Goal: Task Accomplishment & Management: Manage account settings

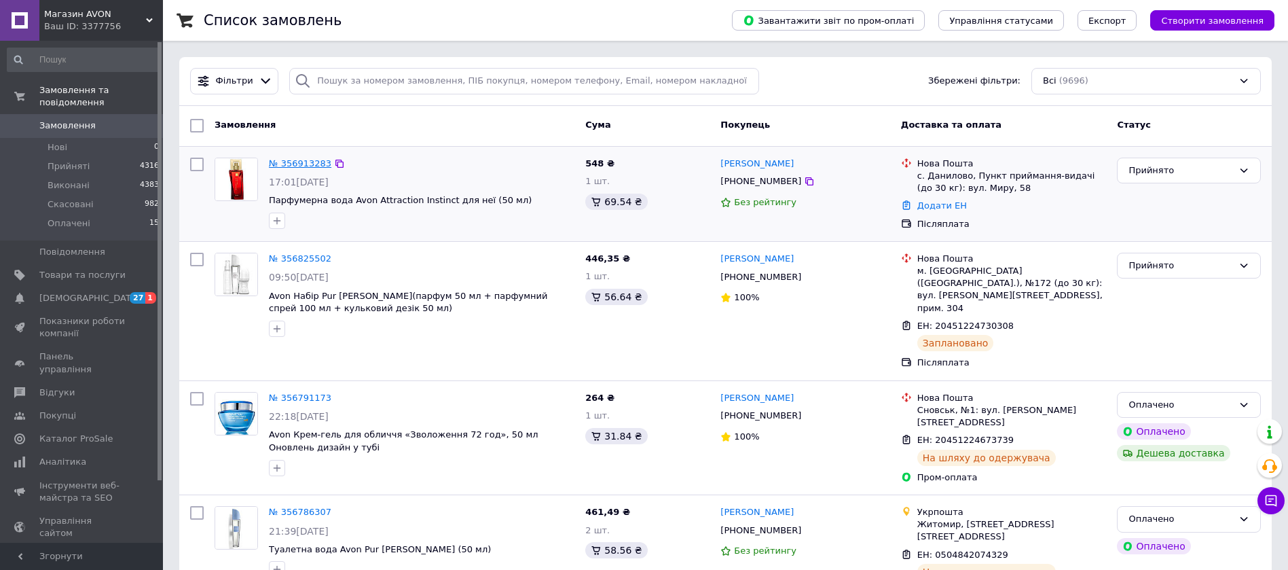
click at [297, 163] on link "№ 356913283" at bounding box center [300, 163] width 62 height 10
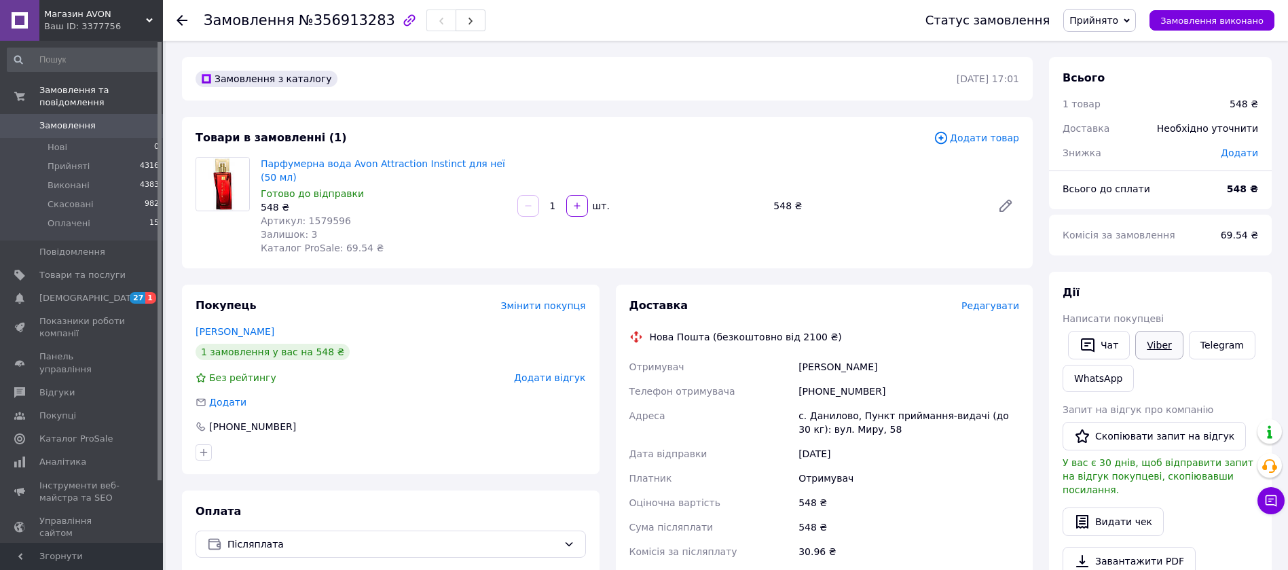
click at [1157, 349] on link "Viber" at bounding box center [1159, 345] width 48 height 29
click at [64, 217] on span "Оплачені" at bounding box center [69, 223] width 43 height 12
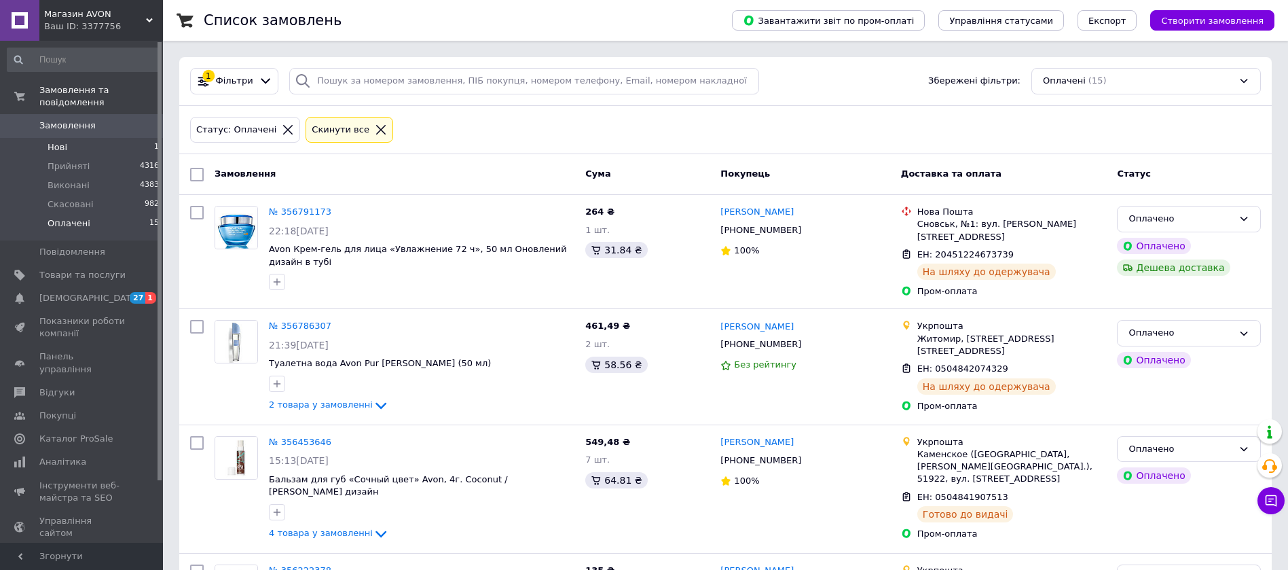
click at [55, 141] on span "Нові" at bounding box center [58, 147] width 20 height 12
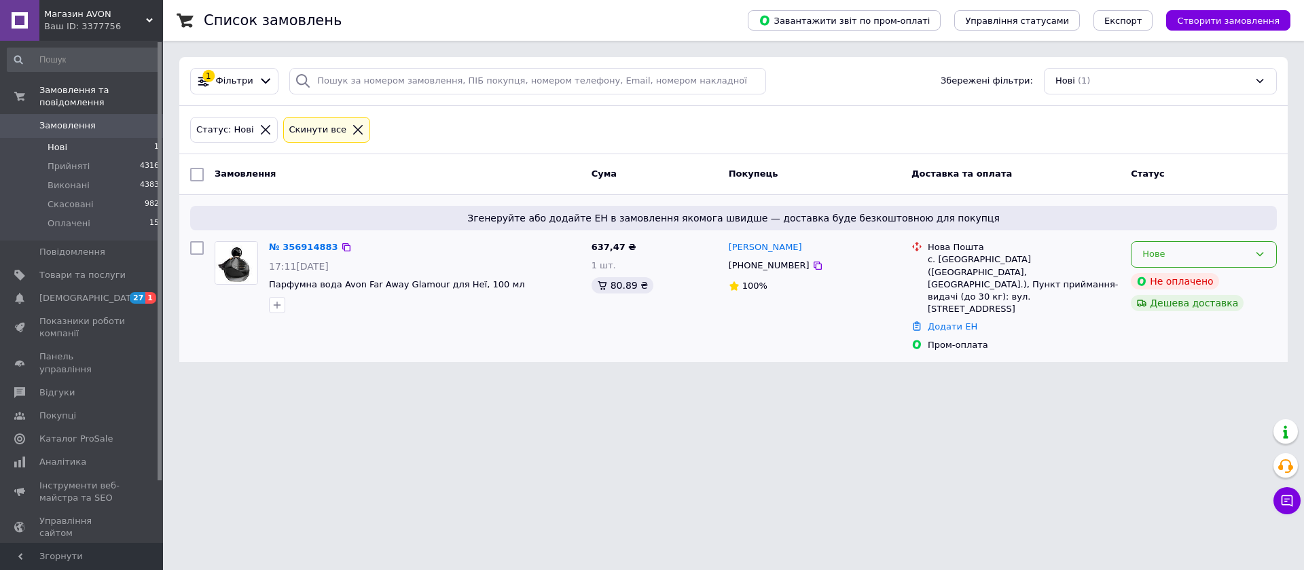
click at [1210, 259] on div "Нове" at bounding box center [1195, 254] width 107 height 14
click at [1205, 275] on li "Прийнято" at bounding box center [1203, 282] width 145 height 25
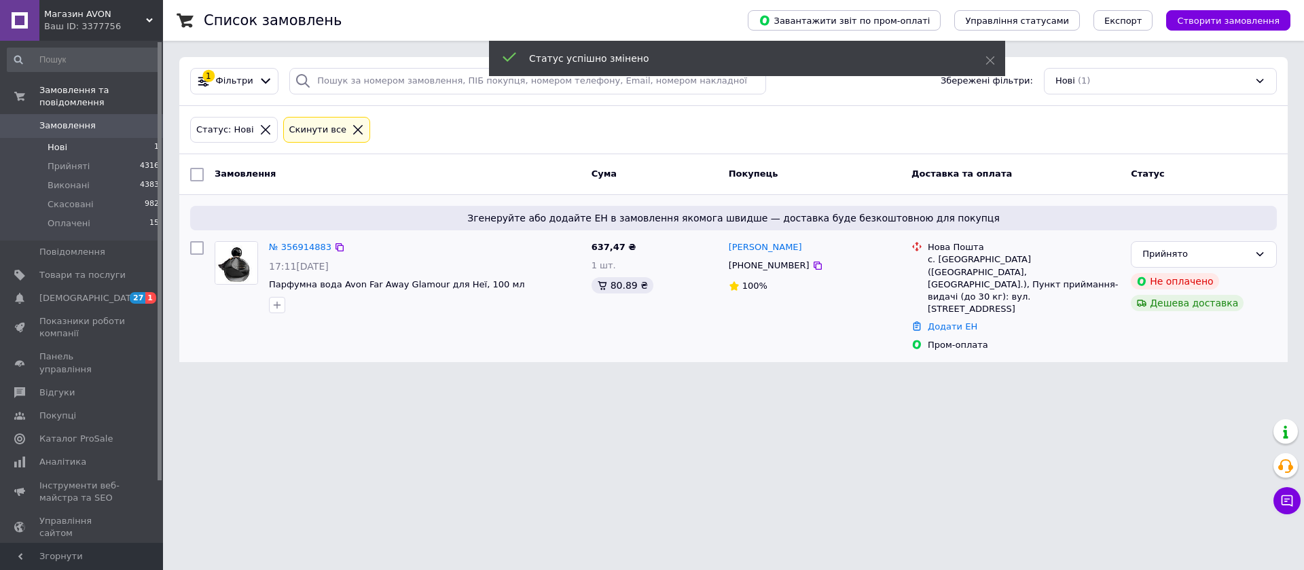
scroll to position [71, 0]
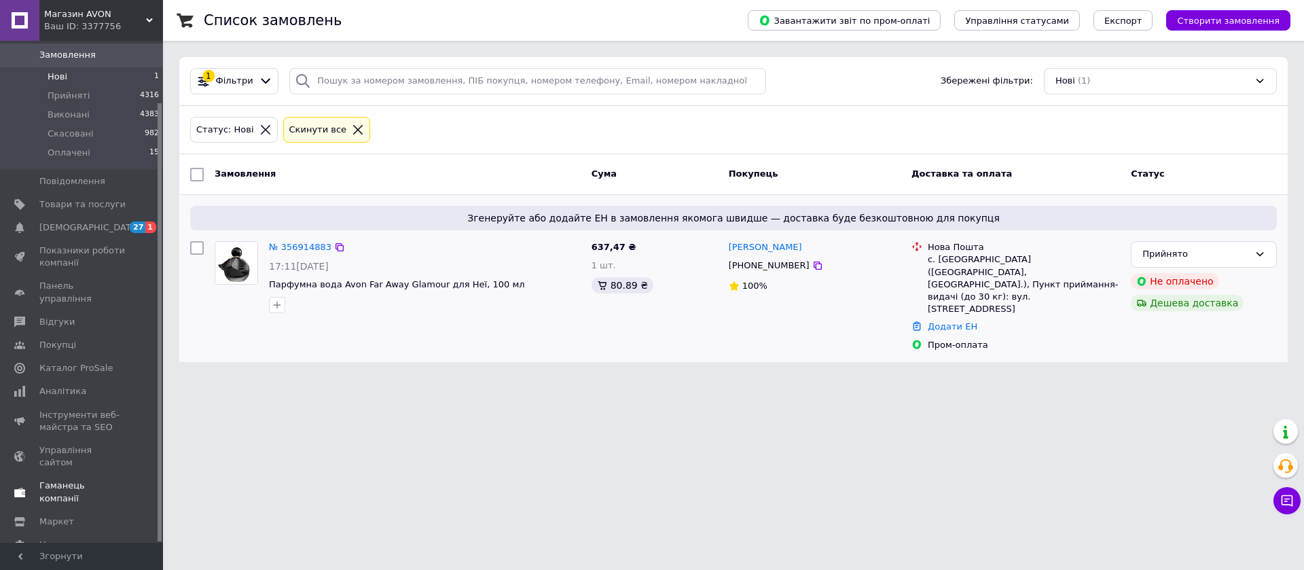
click at [73, 479] on span "Гаманець компанії" at bounding box center [82, 491] width 86 height 24
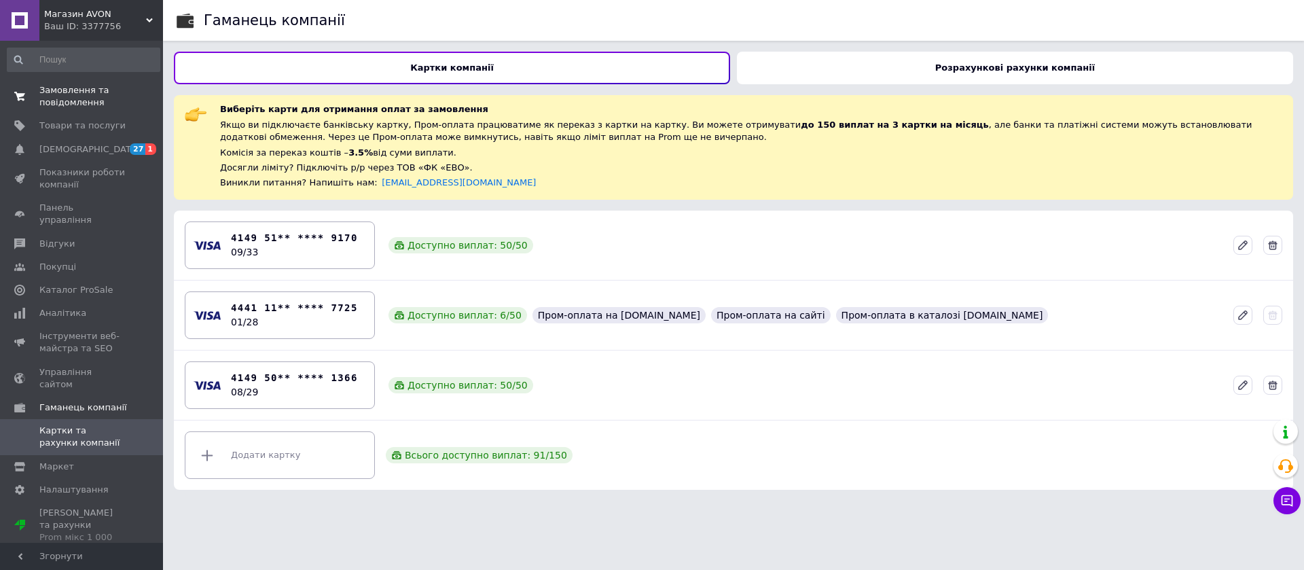
click at [55, 107] on span "Замовлення та повідомлення" at bounding box center [82, 96] width 86 height 24
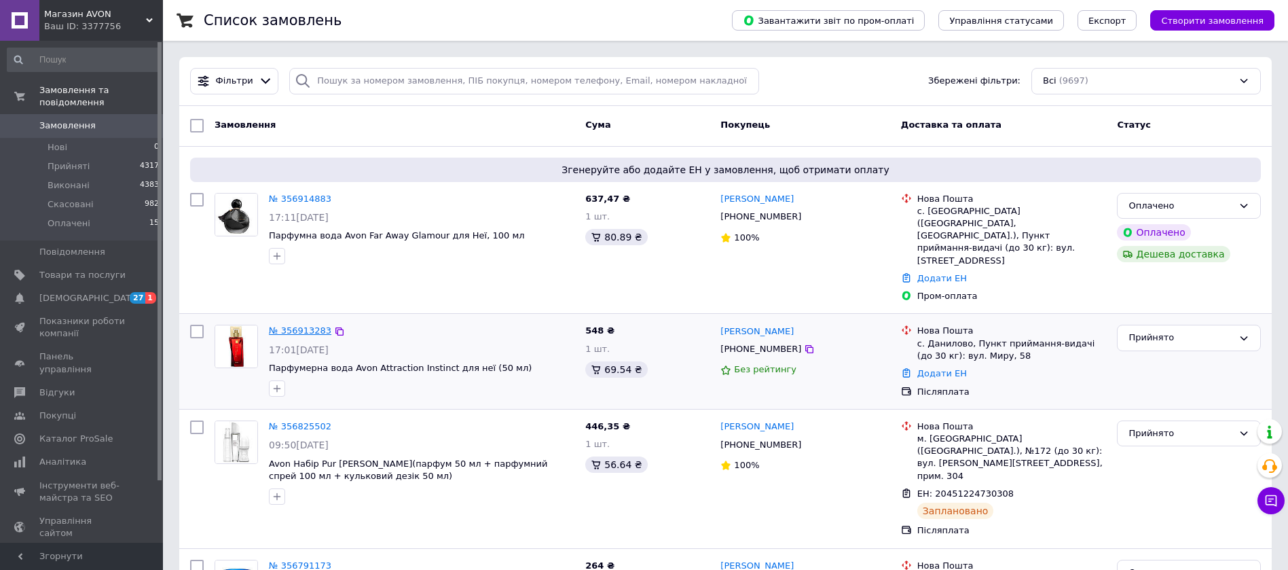
click at [297, 325] on link "№ 356913283" at bounding box center [300, 330] width 62 height 10
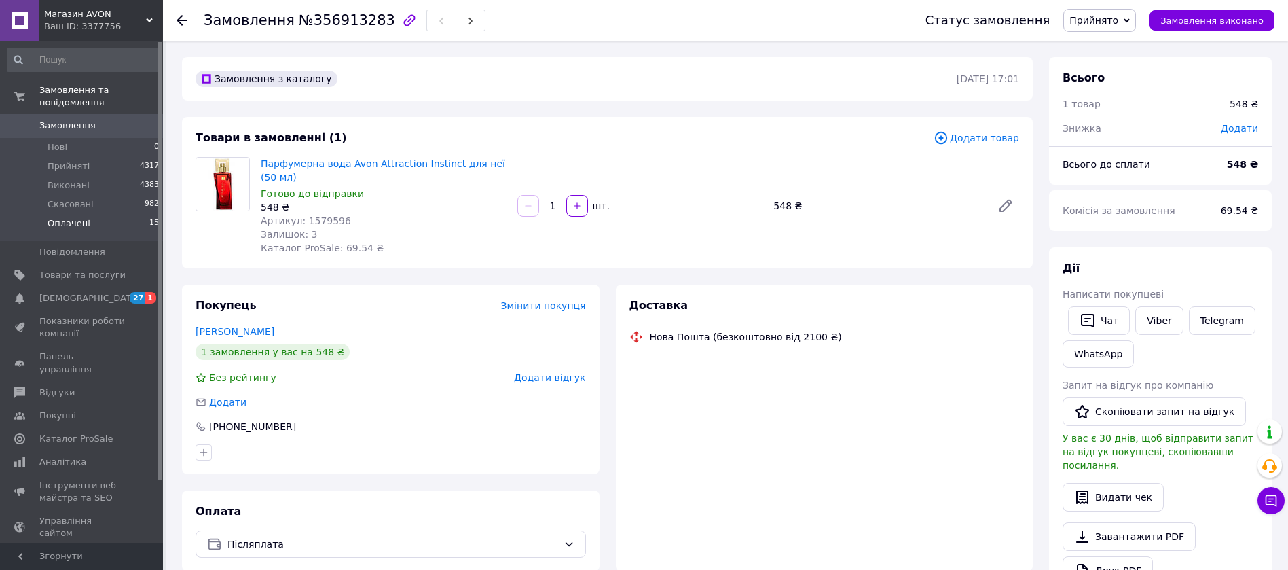
click at [66, 217] on span "Оплачені" at bounding box center [69, 223] width 43 height 12
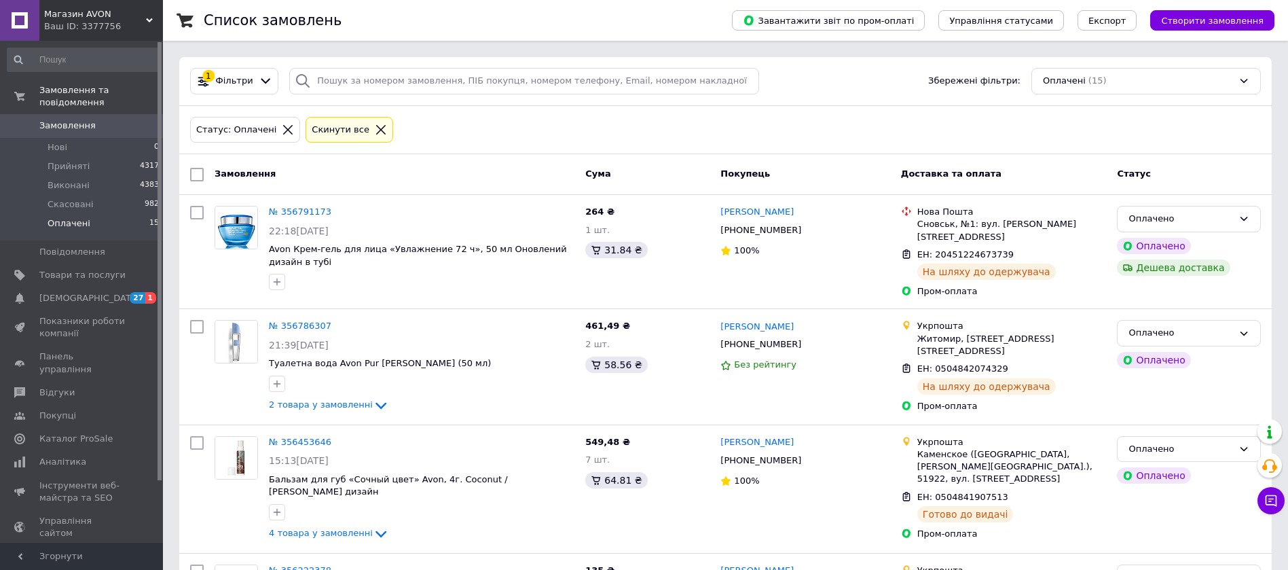
click at [90, 214] on li "Оплачені 15" at bounding box center [83, 227] width 167 height 26
click at [67, 160] on span "Прийняті" at bounding box center [69, 166] width 42 height 12
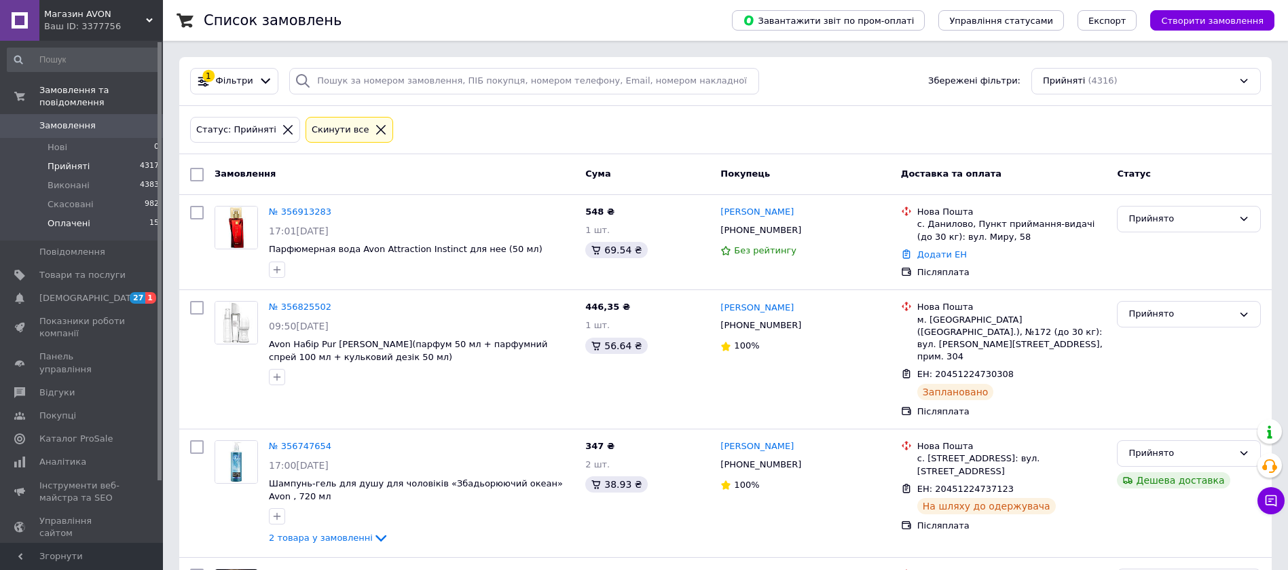
click at [100, 214] on li "Оплачені 15" at bounding box center [83, 227] width 167 height 26
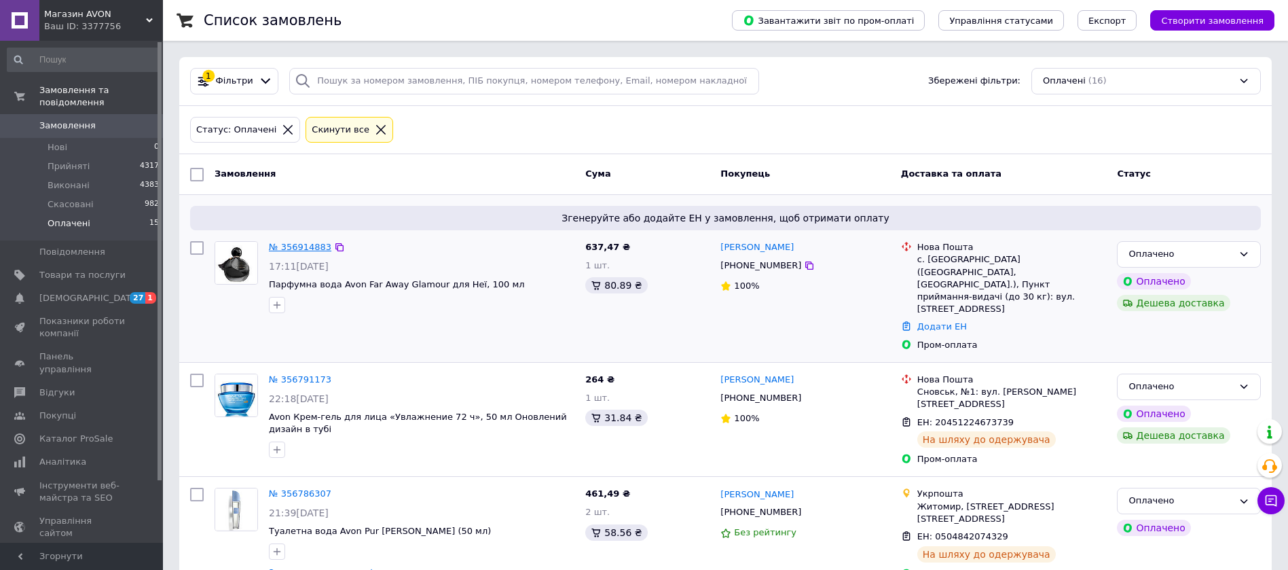
click at [291, 244] on link "№ 356914883" at bounding box center [300, 247] width 62 height 10
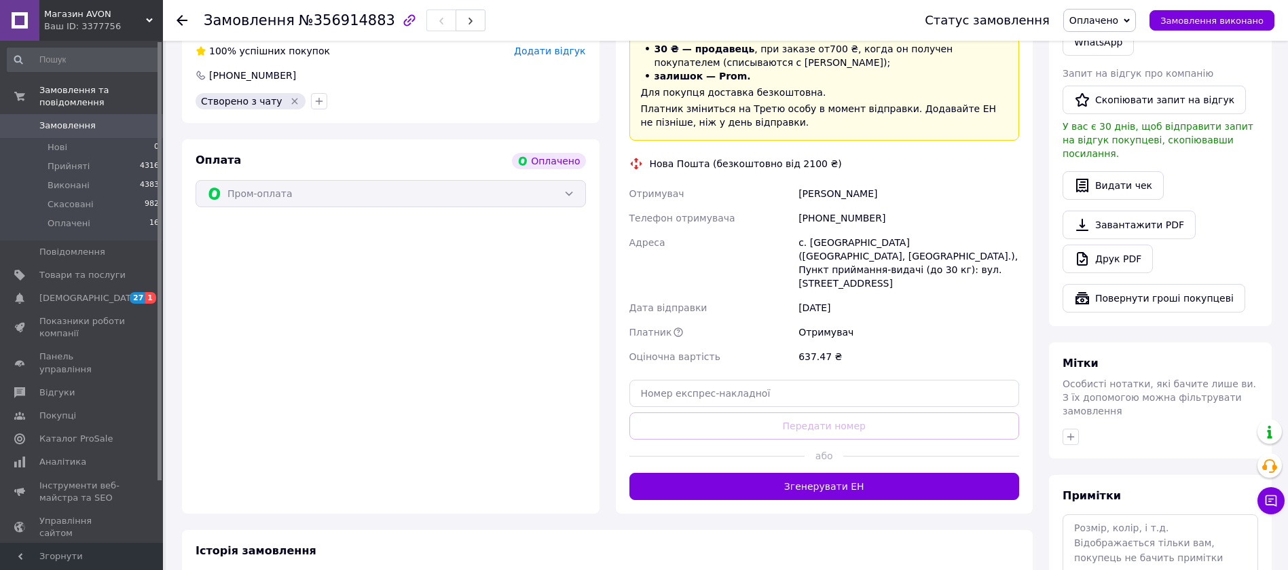
scroll to position [735, 0]
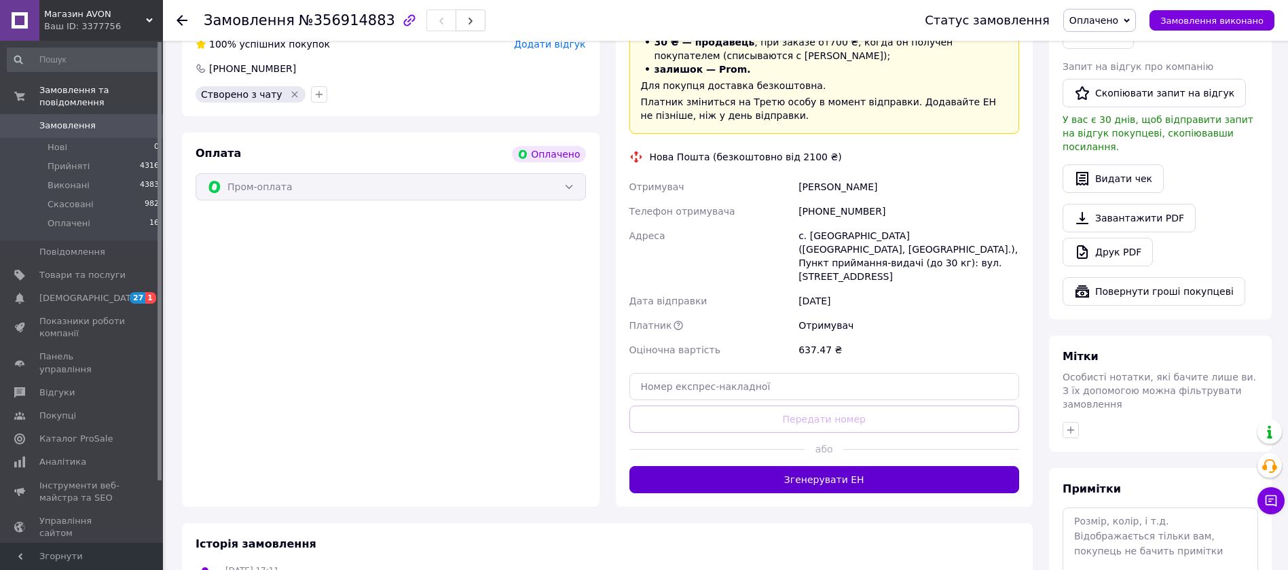
click at [975, 466] on button "Згенерувати ЕН" at bounding box center [824, 479] width 390 height 27
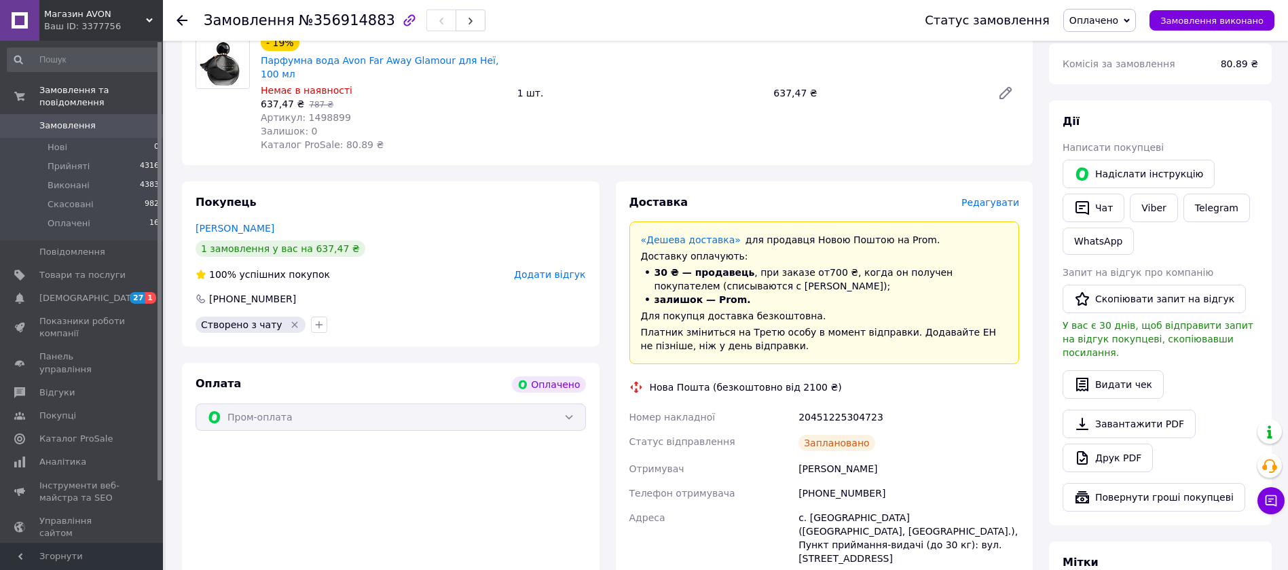
scroll to position [506, 0]
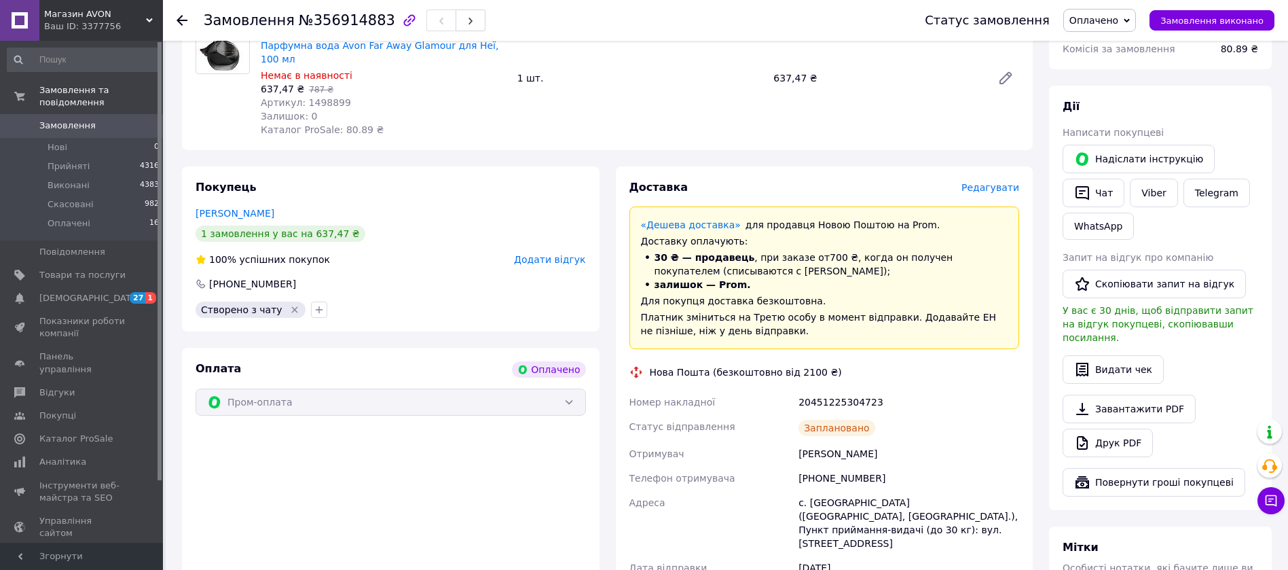
click at [875, 390] on div "Номер накладної 20451225304723 Статус відправлення Заплановано Отримувач Воробй…" at bounding box center [825, 509] width 396 height 239
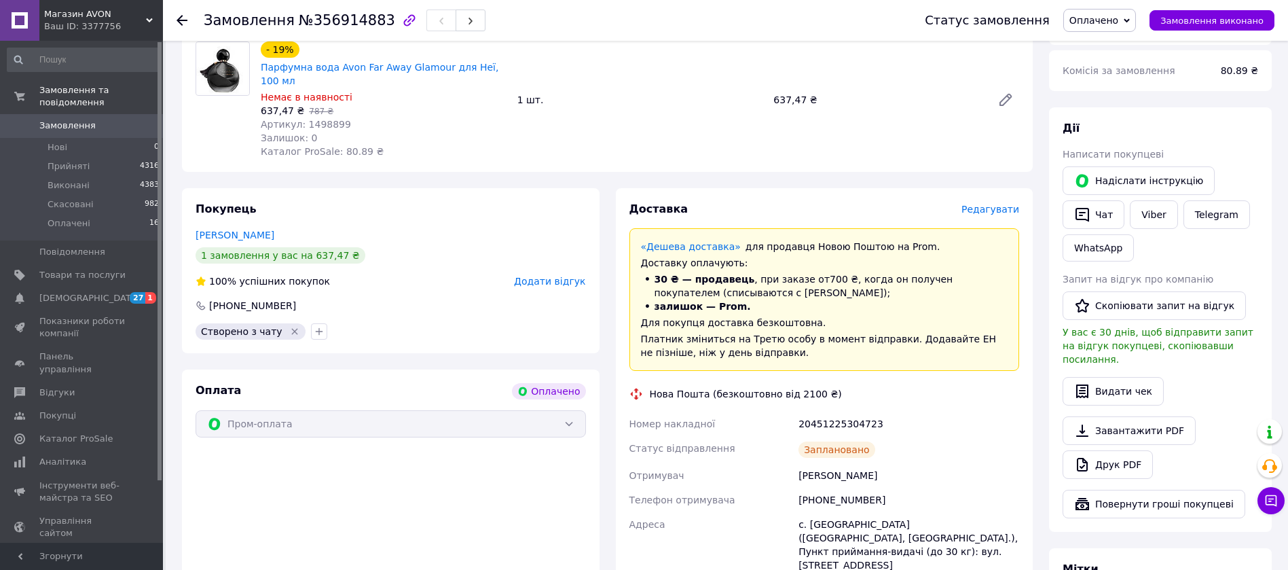
scroll to position [485, 0]
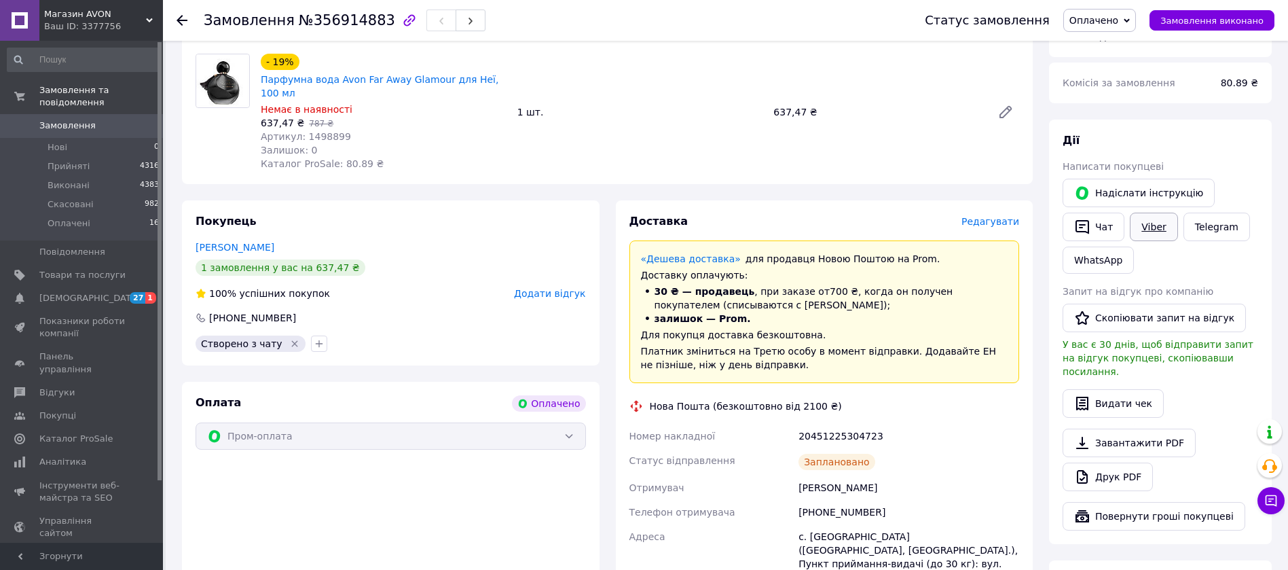
click at [1143, 213] on link "Viber" at bounding box center [1154, 227] width 48 height 29
drag, startPoint x: 881, startPoint y: 407, endPoint x: 621, endPoint y: 412, distance: 259.4
click at [621, 412] on div "Доставка Редагувати «Дешева доставка»   для продавця Новою Поштою на Prom. Дост…" at bounding box center [825, 457] width 418 height 514
copy div "Номер накладної 20451225304723"
click at [66, 160] on span "Прийняті" at bounding box center [69, 166] width 42 height 12
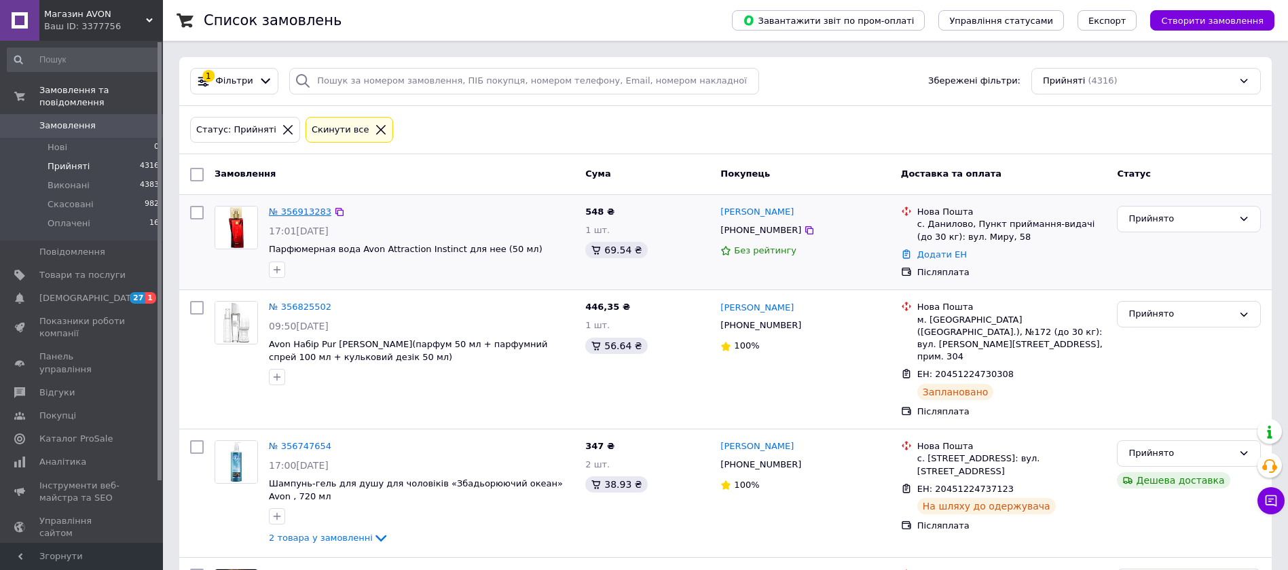
click at [298, 214] on link "№ 356913283" at bounding box center [300, 211] width 62 height 10
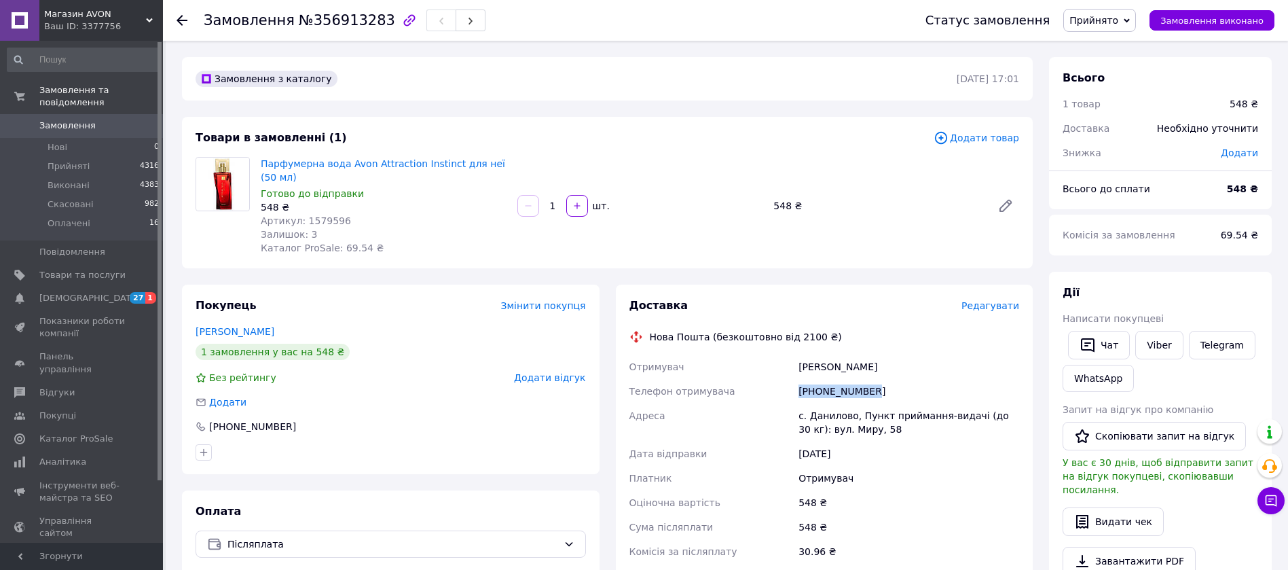
drag, startPoint x: 870, startPoint y: 392, endPoint x: 796, endPoint y: 393, distance: 73.3
click at [795, 393] on div "Отримувач Густей Іванна Телефон отримувача +380978947147 Адреса с. Данилово, Пу…" at bounding box center [825, 471] width 396 height 234
copy div "Телефон отримувача +380978947147"
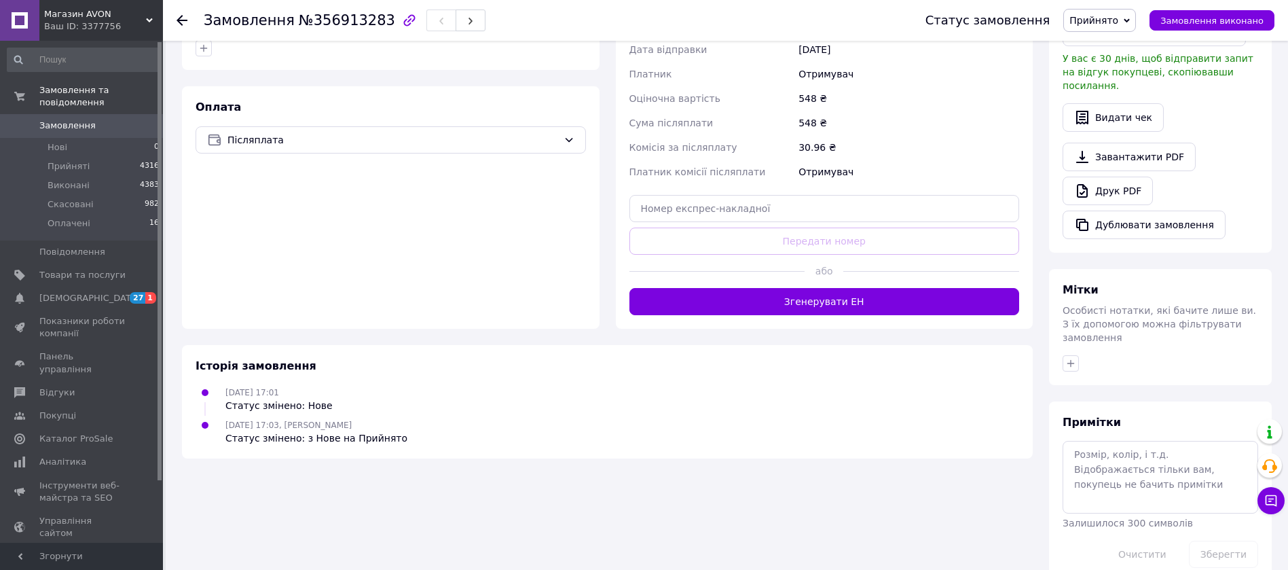
scroll to position [405, 0]
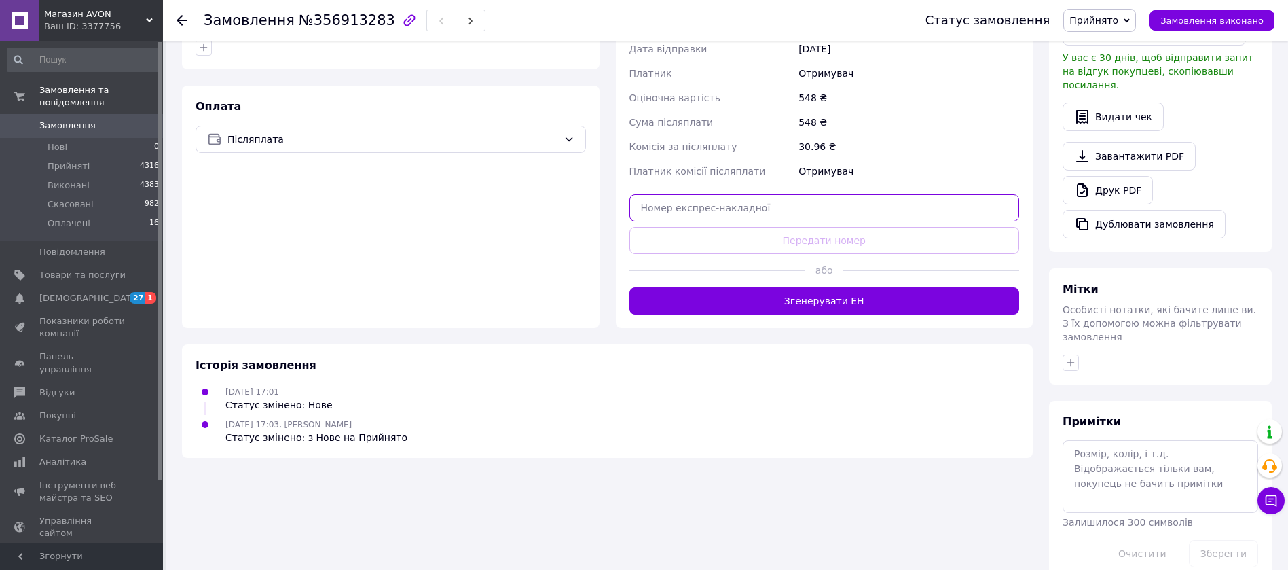
click at [827, 205] on input "text" at bounding box center [824, 207] width 390 height 27
paste input "20451225307938"
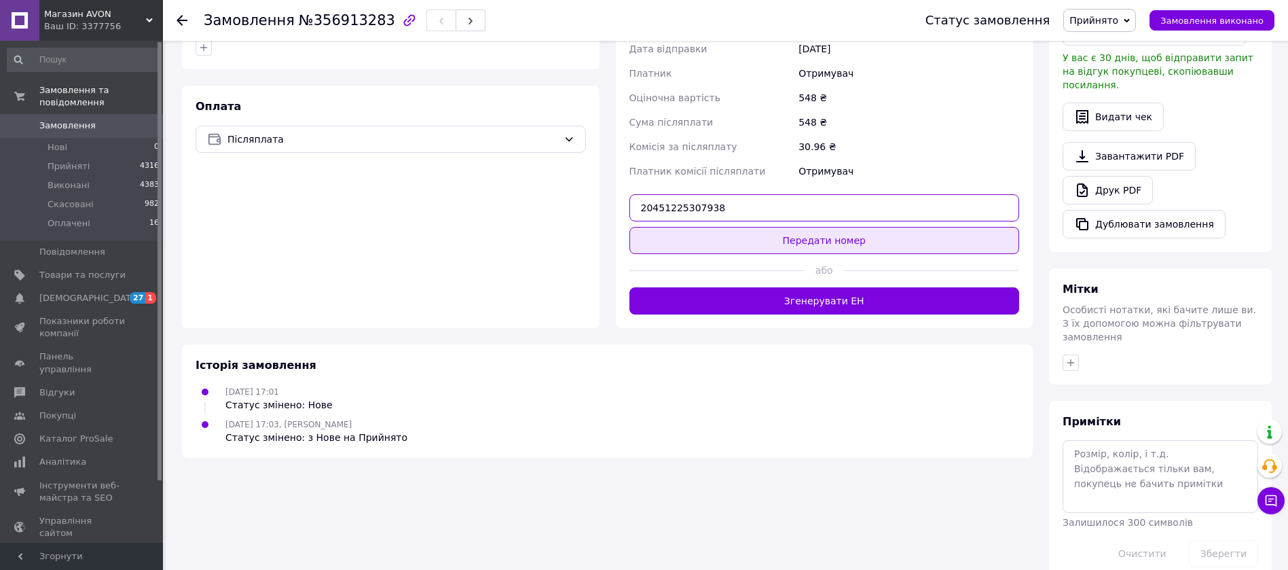
type input "20451225307938"
click at [754, 248] on button "Передати номер" at bounding box center [824, 240] width 390 height 27
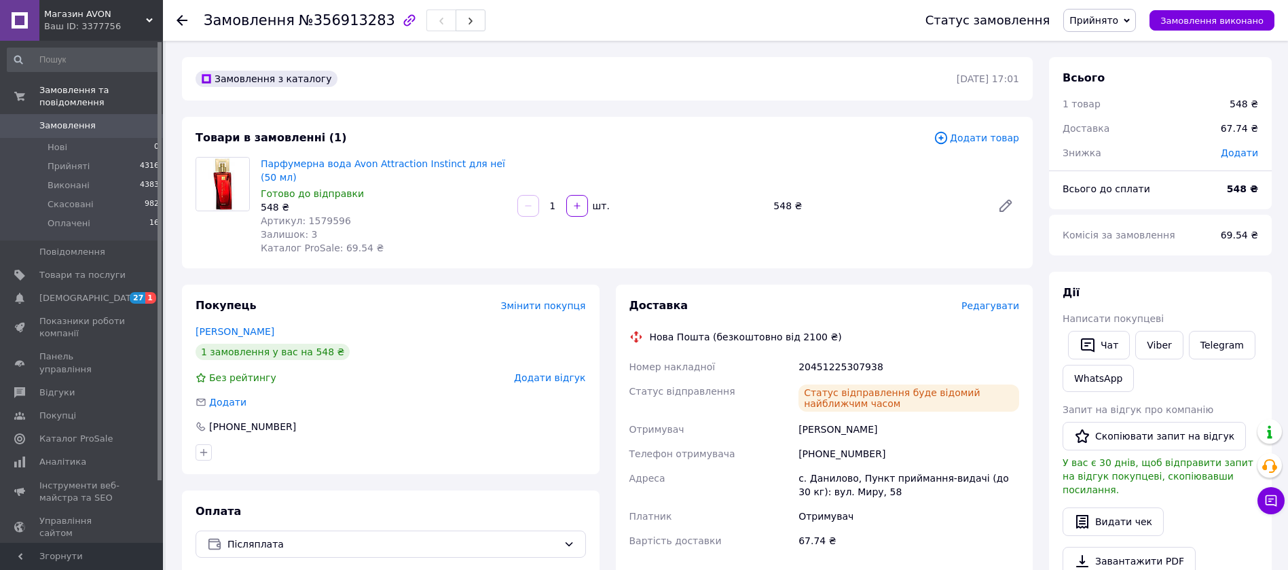
scroll to position [1, 0]
click at [1158, 345] on link "Viber" at bounding box center [1159, 344] width 48 height 29
drag, startPoint x: 895, startPoint y: 362, endPoint x: 608, endPoint y: 367, distance: 287.3
click at [608, 367] on div "Доставка Редагувати Нова Пошта (безкоштовно від 2100 ₴) Номер накладної 2045122…" at bounding box center [825, 430] width 434 height 293
copy div "Номер накладної 20451225307938"
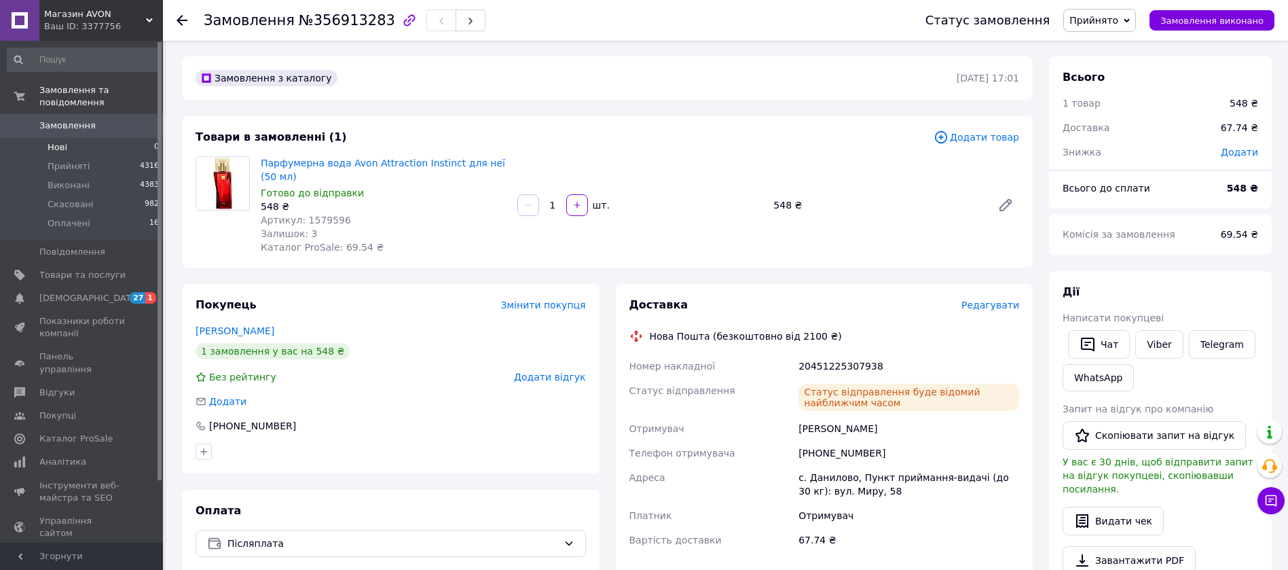
click at [56, 141] on span "Нові" at bounding box center [58, 147] width 20 height 12
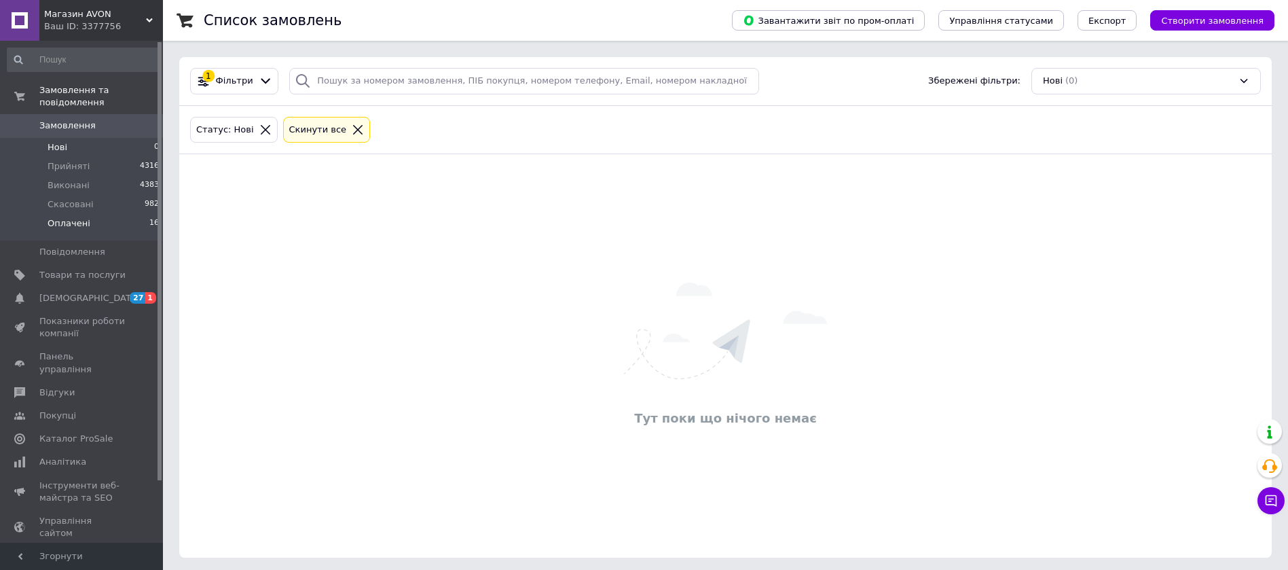
click at [63, 217] on span "Оплачені" at bounding box center [69, 223] width 43 height 12
